Goal: Find specific page/section: Find specific page/section

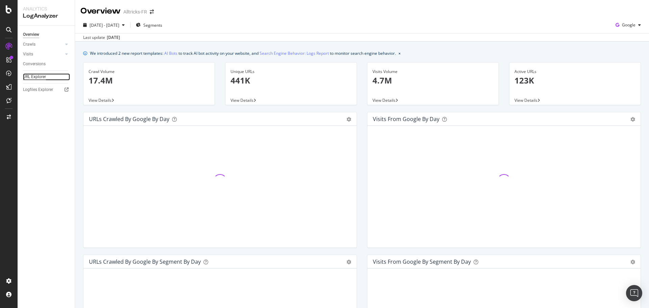
click at [40, 76] on div "URL Explorer" at bounding box center [34, 76] width 23 height 7
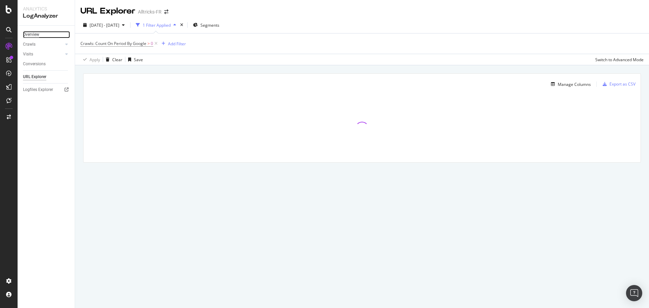
click at [37, 32] on div "Overview" at bounding box center [31, 34] width 16 height 7
